Goal: Navigation & Orientation: Find specific page/section

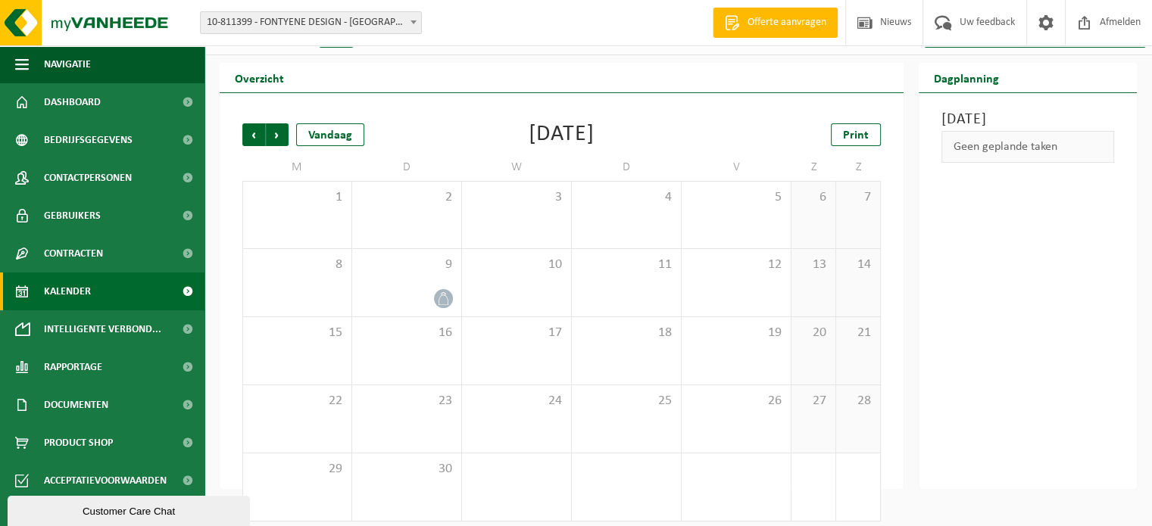
scroll to position [30, 0]
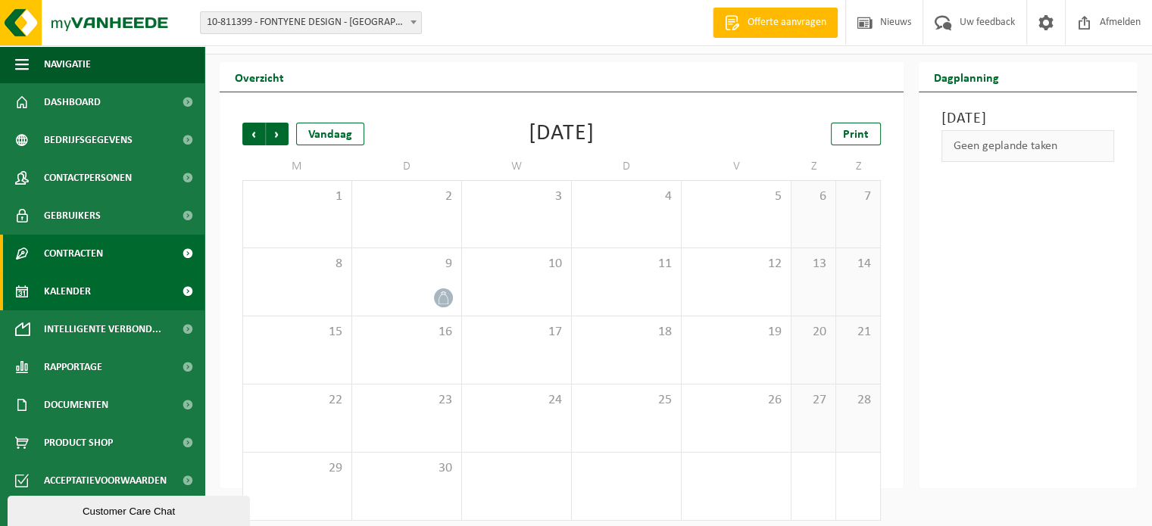
click at [139, 249] on link "Contracten" at bounding box center [102, 254] width 204 height 38
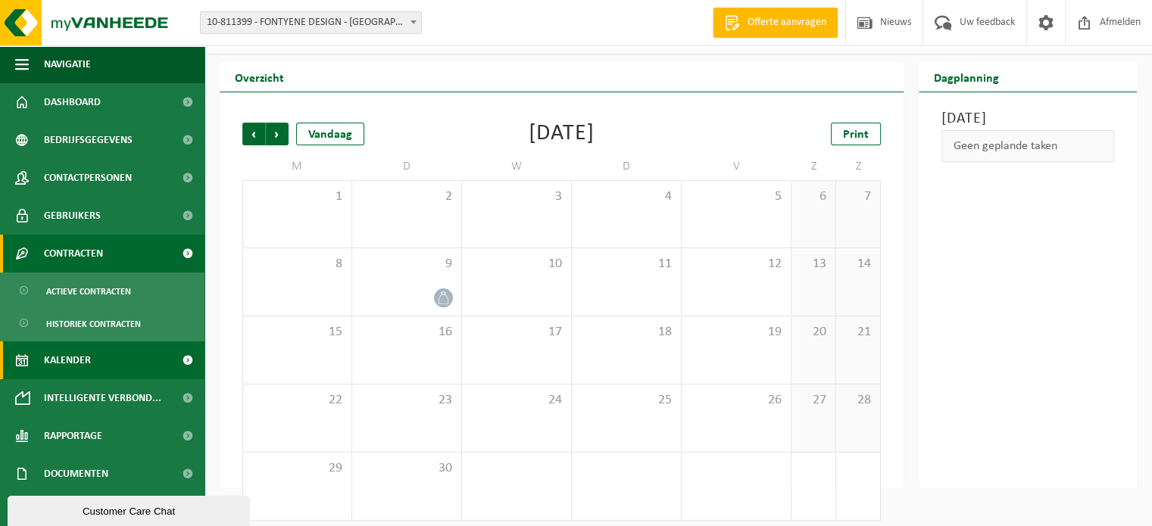
click at [175, 250] on span at bounding box center [187, 254] width 34 height 38
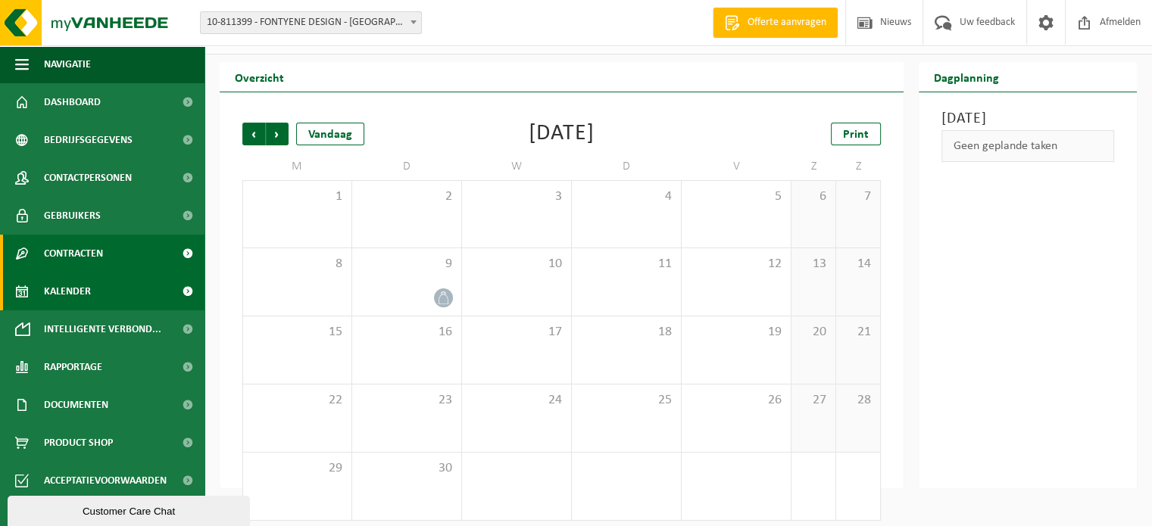
click at [175, 250] on span at bounding box center [187, 254] width 34 height 38
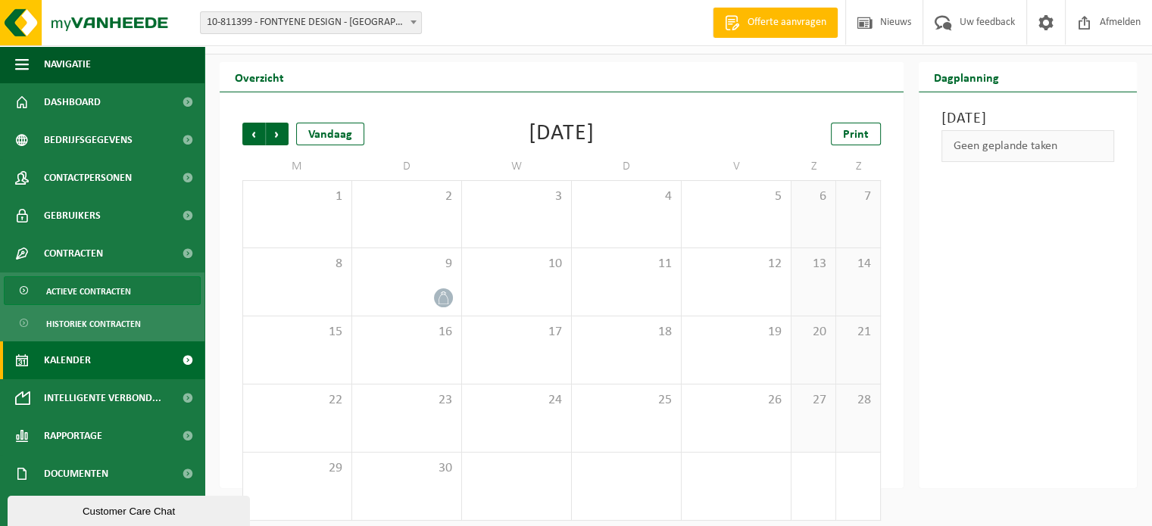
click at [150, 290] on link "Actieve contracten" at bounding box center [102, 290] width 197 height 29
